Goal: Complete application form: Complete application form

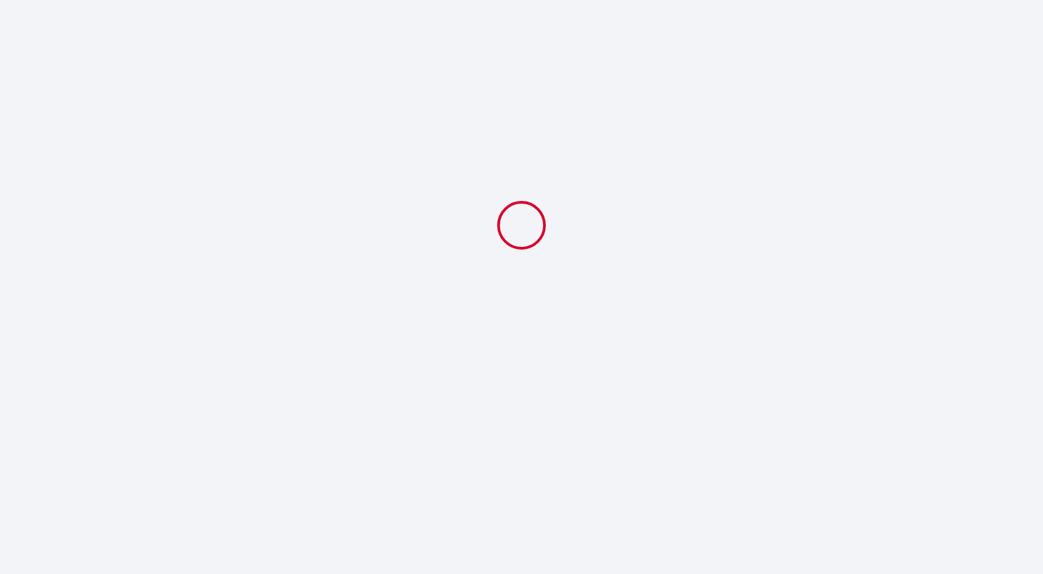
select select
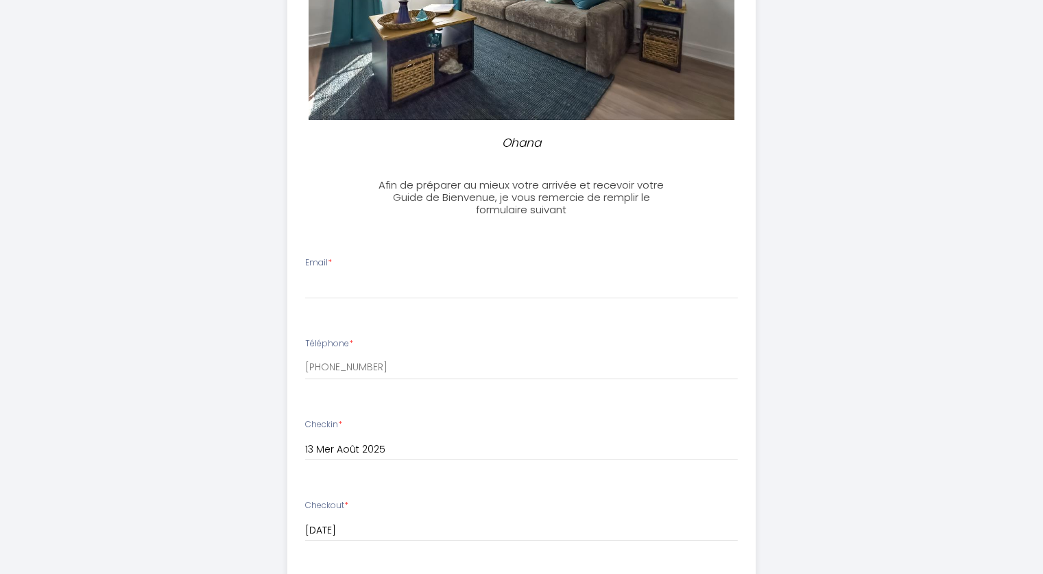
scroll to position [255, 0]
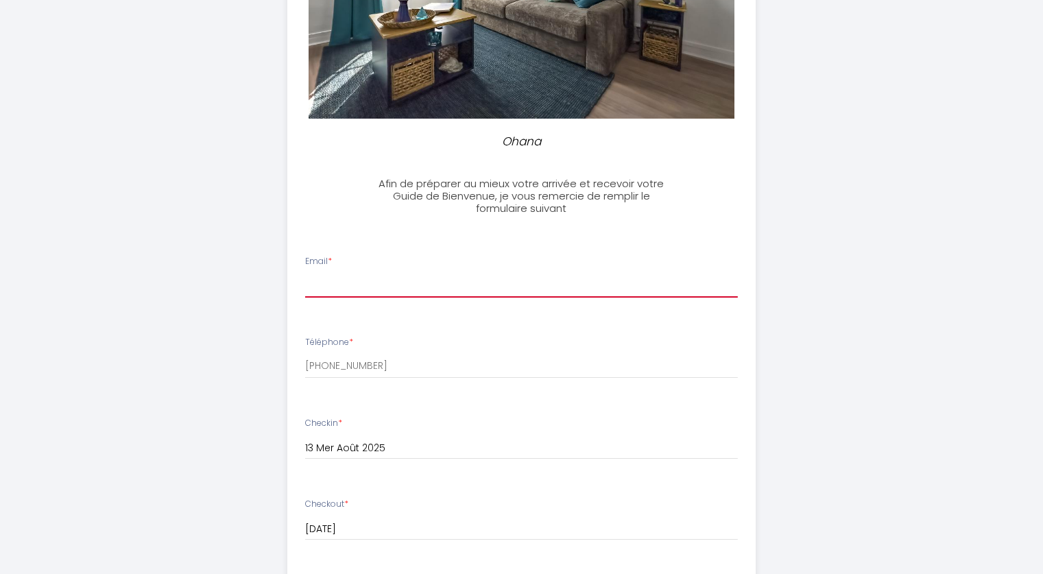
click at [342, 278] on input "Email *" at bounding box center [521, 285] width 433 height 25
type input "[PERSON_NAME][EMAIL_ADDRESS][DOMAIN_NAME]"
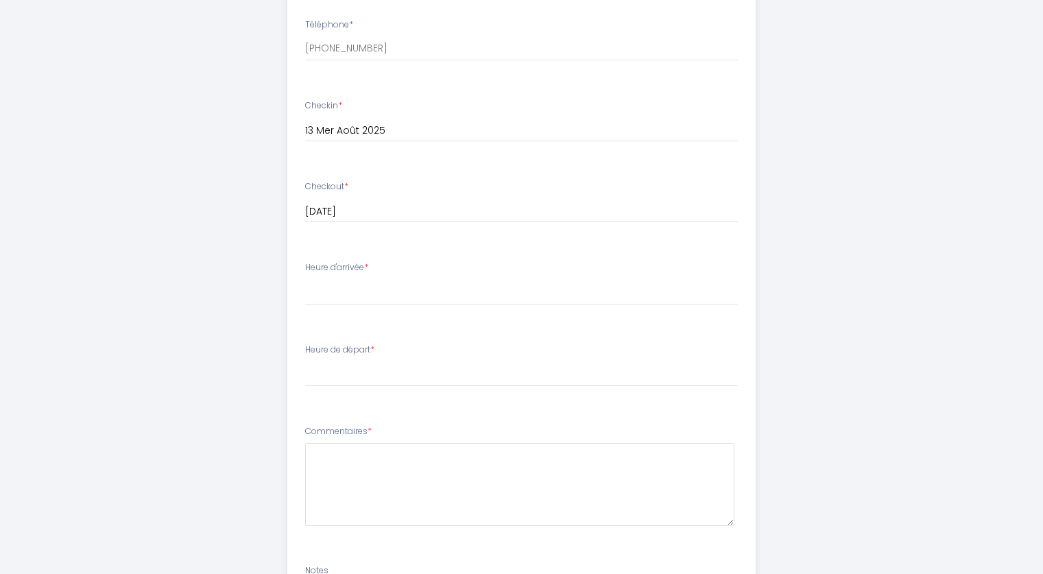
scroll to position [583, 0]
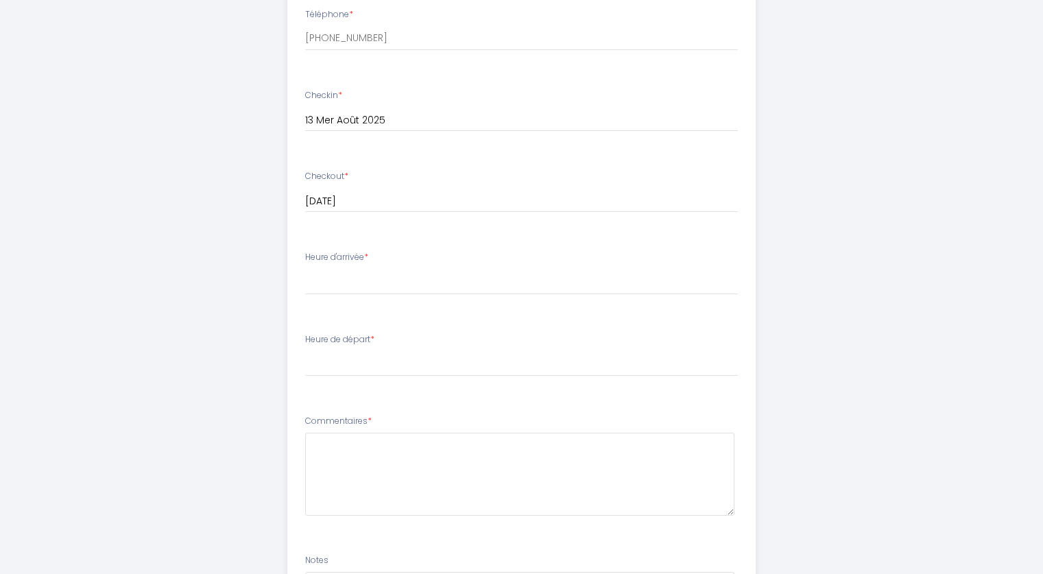
click at [345, 252] on label "Heure d'arrivée *" at bounding box center [336, 257] width 63 height 13
click at [331, 289] on select "16:00 16:30 17:00 17:30 18:00 18:30 19:00 19:30 20:00 20:30 21:00 21:30 22:00 2…" at bounding box center [521, 282] width 433 height 26
select select "19:30"
click at [305, 269] on select "16:00 16:30 17:00 17:30 18:00 18:30 19:00 19:30 20:00 20:30 21:00 21:30 22:00 2…" at bounding box center [521, 282] width 433 height 26
click at [357, 368] on select "00:00 00:30 01:00 01:30 02:00 02:30 03:00 03:30 04:00 04:30 05:00 05:30 06:00 0…" at bounding box center [521, 363] width 433 height 26
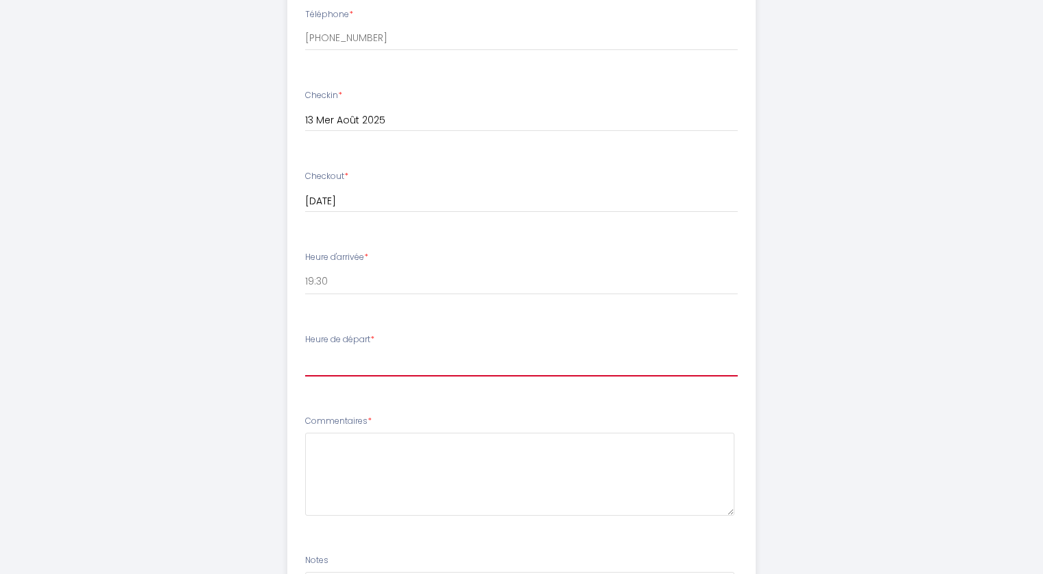
select select "10:00"
click at [305, 350] on select "00:00 00:30 01:00 01:30 02:00 02:30 03:00 03:30 04:00 04:30 05:00 05:30 06:00 0…" at bounding box center [521, 363] width 433 height 26
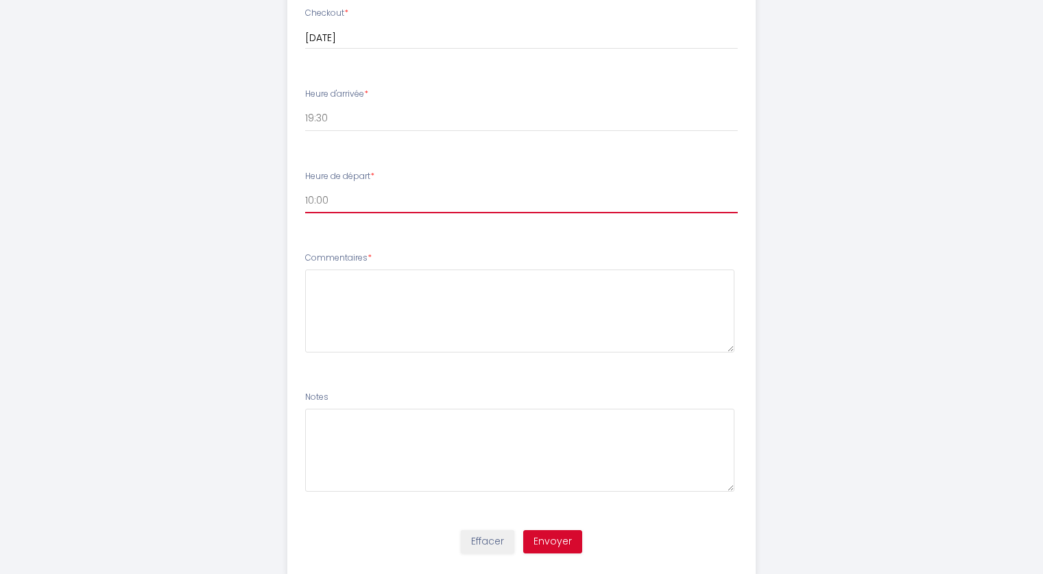
scroll to position [780, 0]
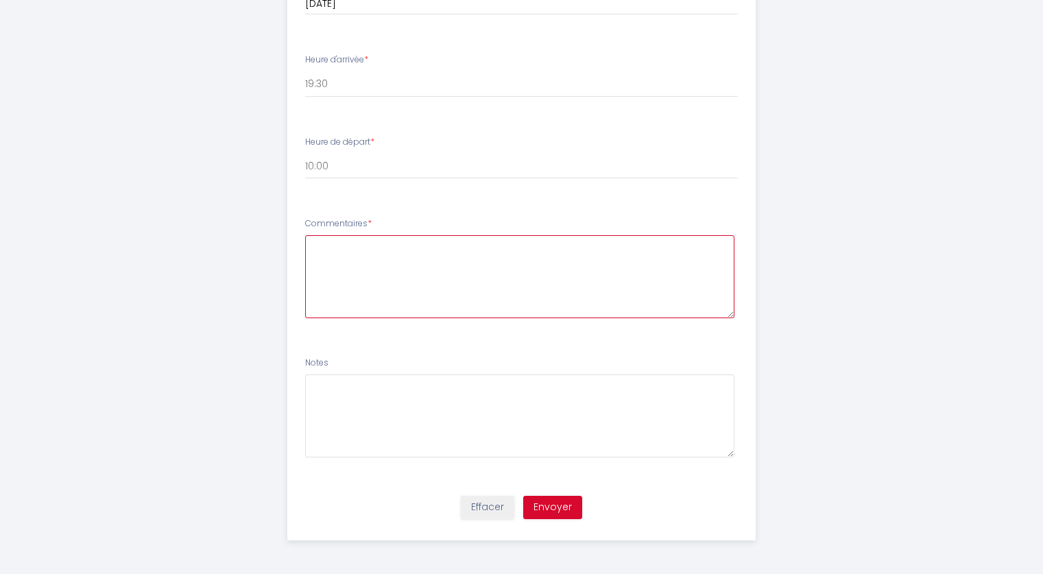
click at [321, 252] on textarea at bounding box center [519, 276] width 429 height 83
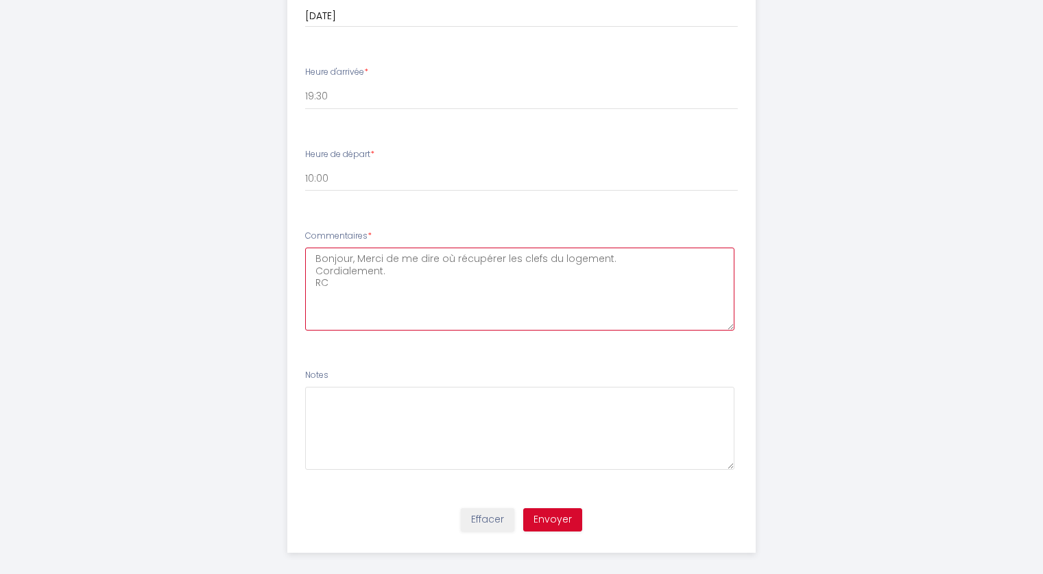
scroll to position [771, 0]
click at [353, 256] on textarea "Bonjour, Merci de me dire où récupérer les clefs du logement. Cordialement. RC" at bounding box center [519, 285] width 429 height 83
click at [361, 253] on textarea "Bonjour, Merci de me dire où récupérer les clefs du logement. Cordialement. RC" at bounding box center [519, 285] width 429 height 83
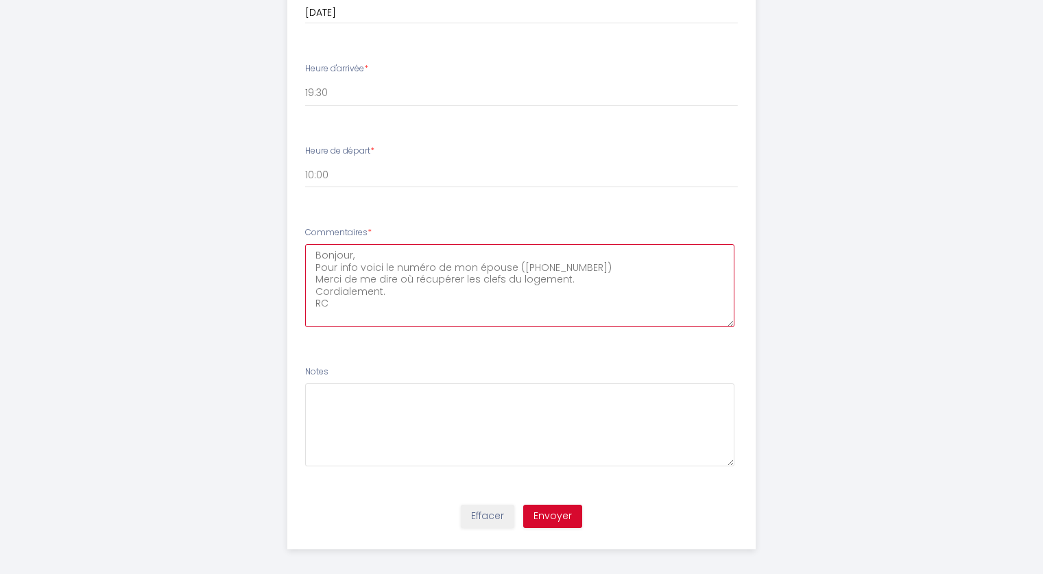
click at [330, 300] on textarea "Bonjour, Pour info voici le numéro de mon épouse ([PHONE_NUMBER]) Merci de me d…" at bounding box center [519, 285] width 429 height 83
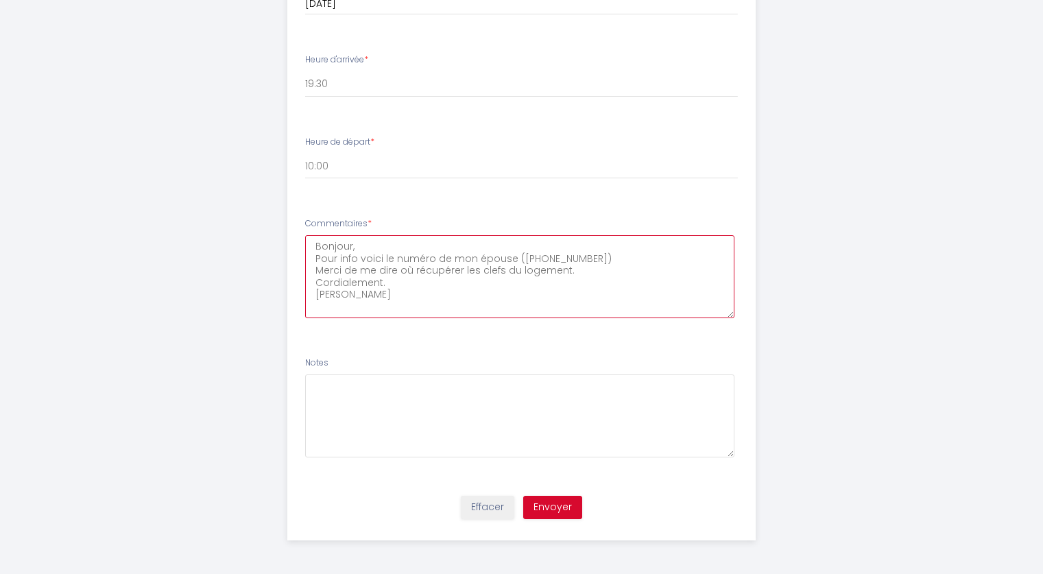
click at [355, 259] on textarea "Bonjour, Pour info voici le numéro de mon épouse ([PHONE_NUMBER]) Merci de me d…" at bounding box center [519, 276] width 429 height 83
click at [387, 261] on textarea "Bonjour, Pour info, voici le numéro de mon épouse ([PHONE_NUMBER]) Merci de me …" at bounding box center [519, 276] width 429 height 83
click at [385, 261] on textarea "Bonjour, Pour info, voici le numéro de mon épouse ([PHONE_NUMBER]) Merci de me …" at bounding box center [519, 276] width 429 height 83
type textarea "Bonjour, Pour info, voici également le numéro de mon épouse ([PHONE_NUMBER]) Me…"
click at [566, 508] on button "Envoyer" at bounding box center [552, 507] width 59 height 23
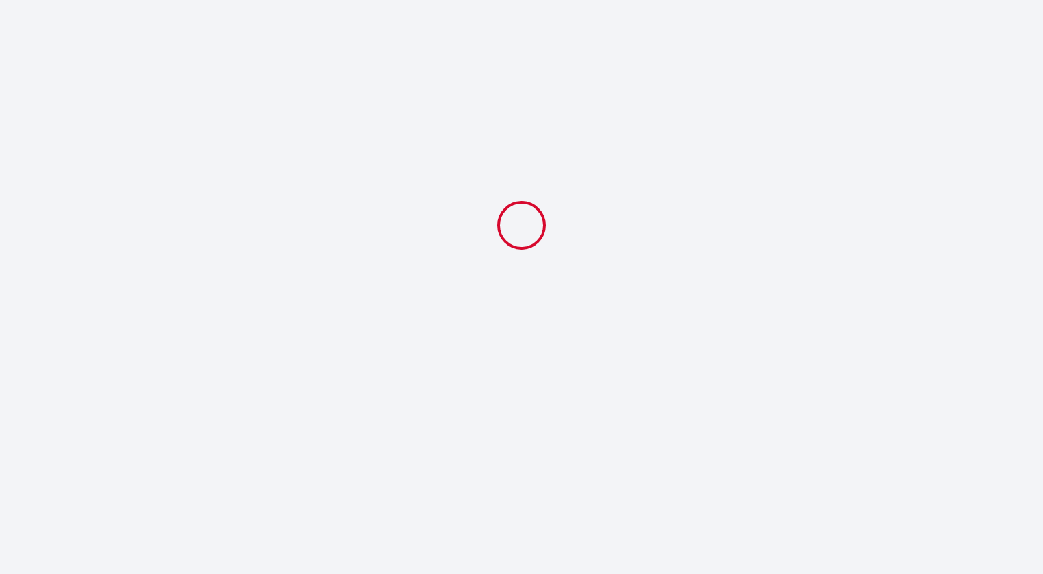
scroll to position [0, 0]
select select "19:30"
select select "10:00"
